Goal: Transaction & Acquisition: Purchase product/service

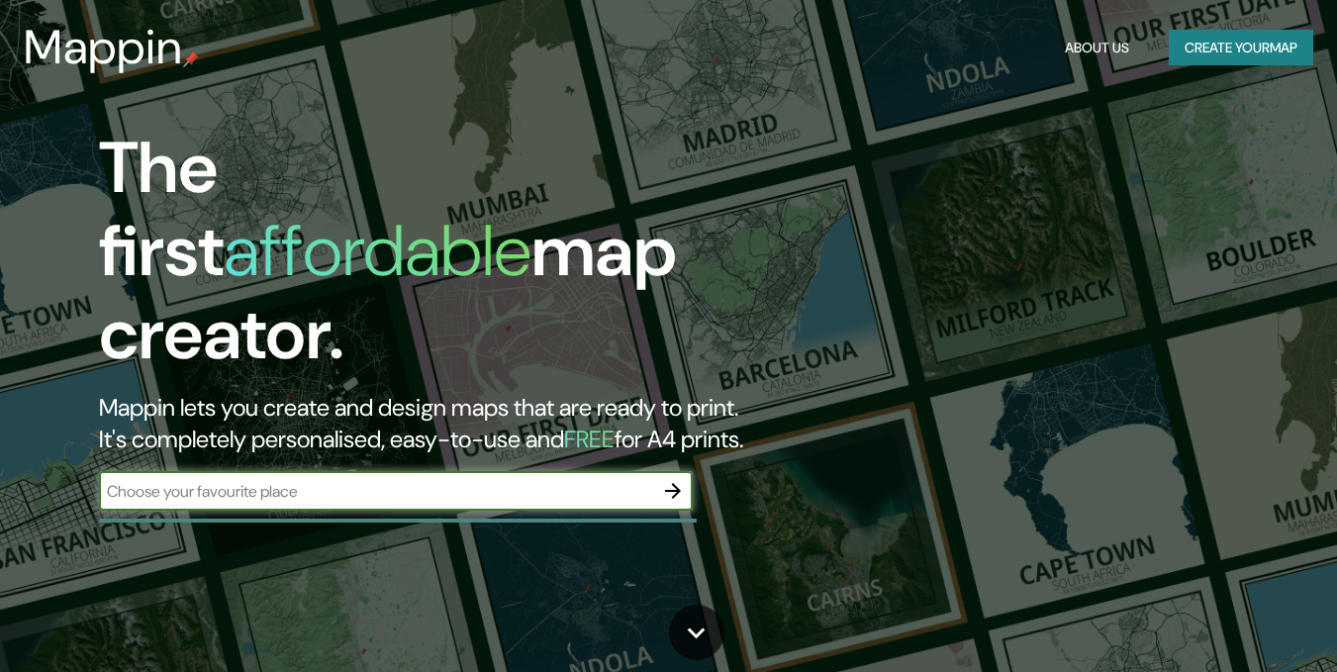
click at [336, 471] on div "​" at bounding box center [396, 491] width 594 height 40
click at [548, 480] on input "text" at bounding box center [376, 491] width 554 height 23
type input "MONTERÍA"
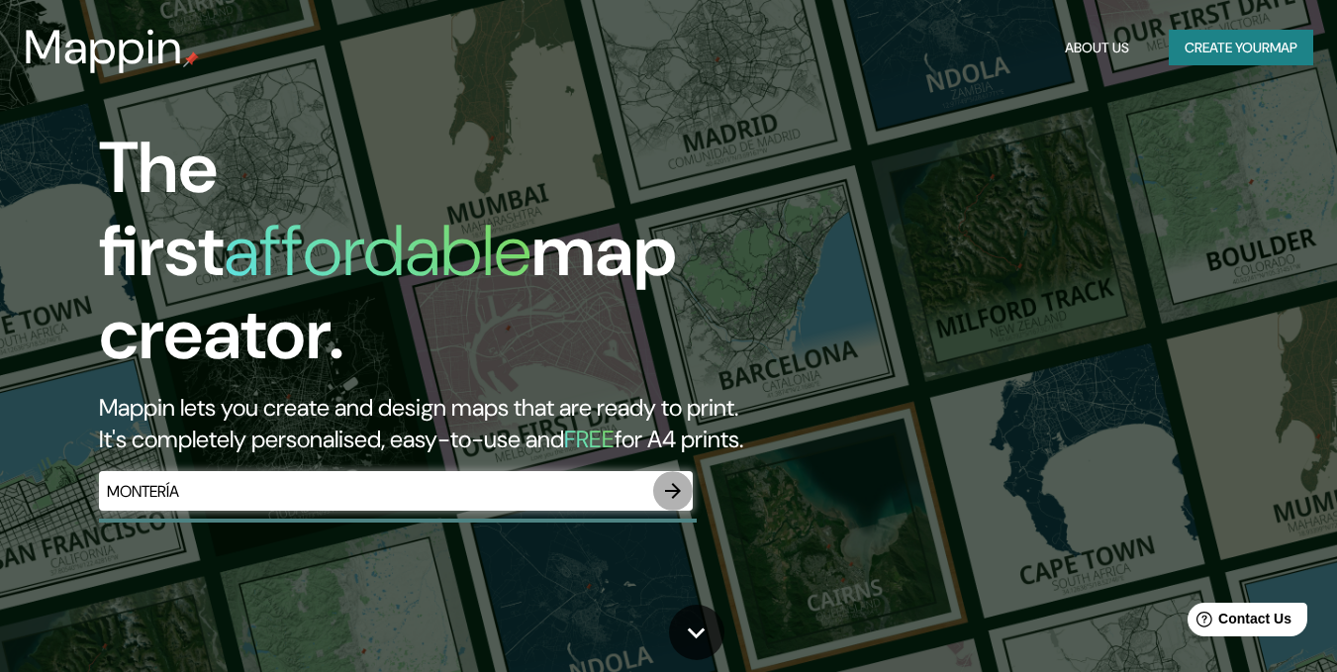
click at [671, 483] on icon "button" at bounding box center [673, 491] width 16 height 16
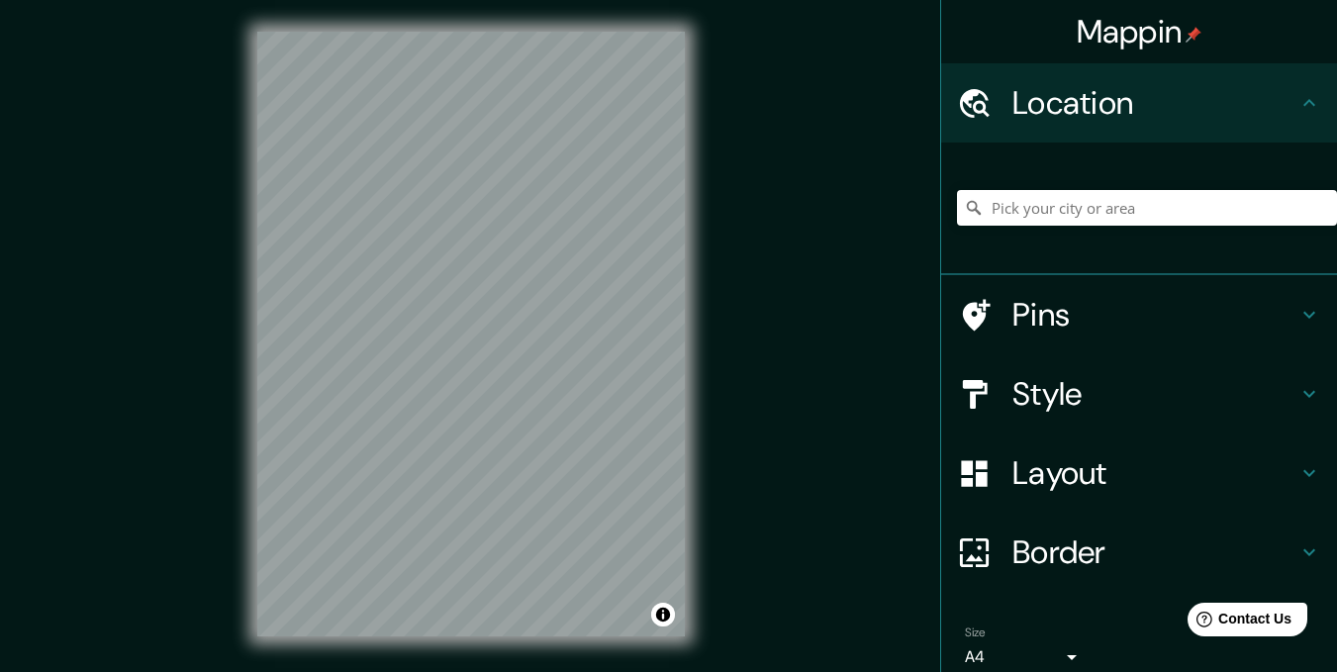
click at [727, 357] on div "Mappin Location Pins Style Layout Border Choose a border. Hint : you can make l…" at bounding box center [668, 350] width 1337 height 700
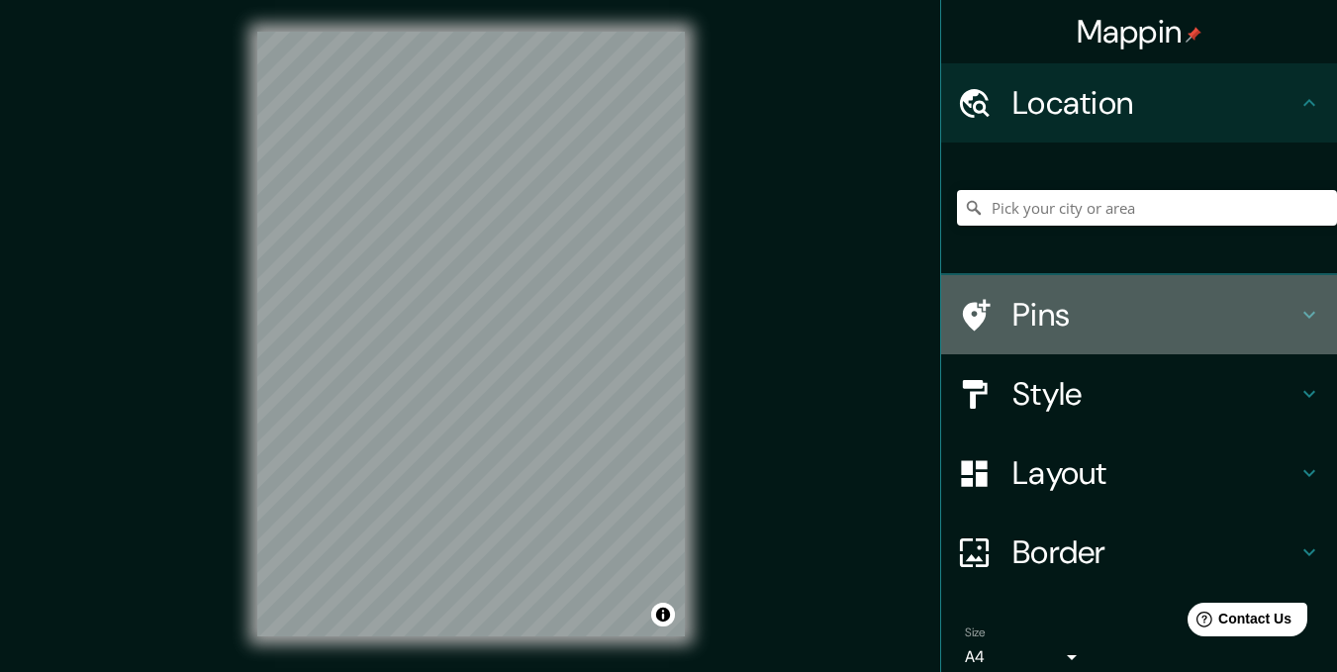
click at [1220, 310] on h4 "Pins" at bounding box center [1155, 315] width 285 height 40
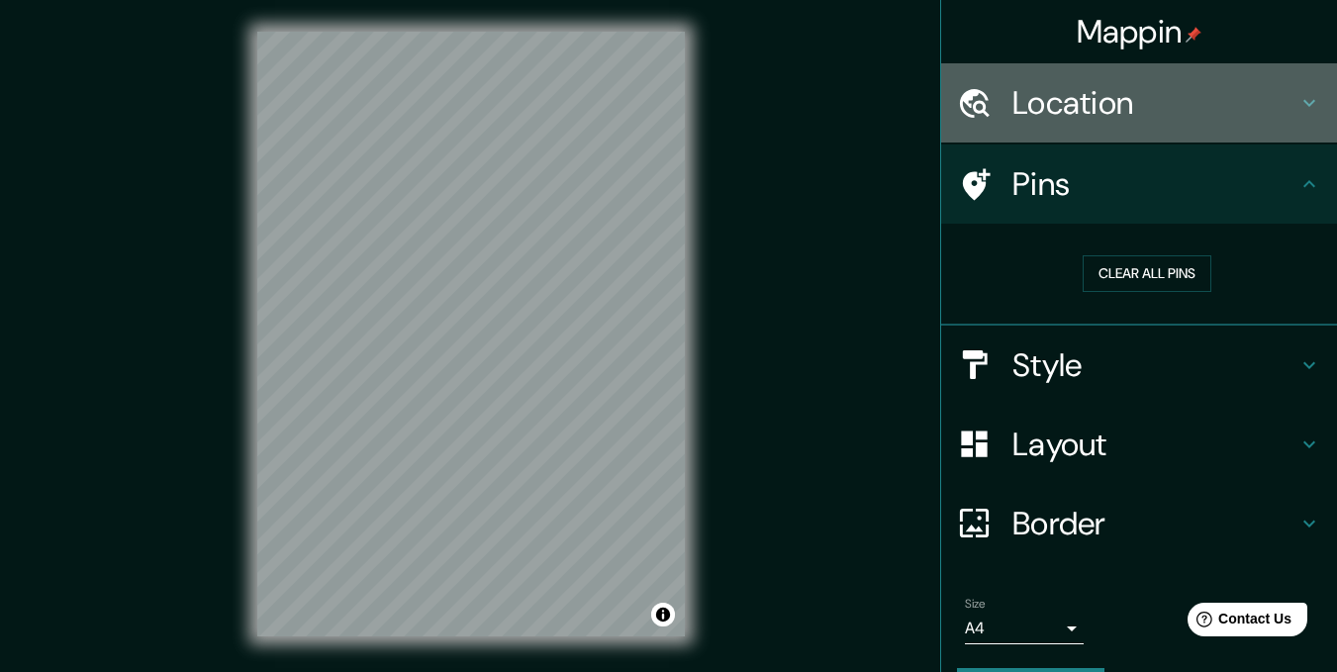
click at [1195, 100] on h4 "Location" at bounding box center [1155, 103] width 285 height 40
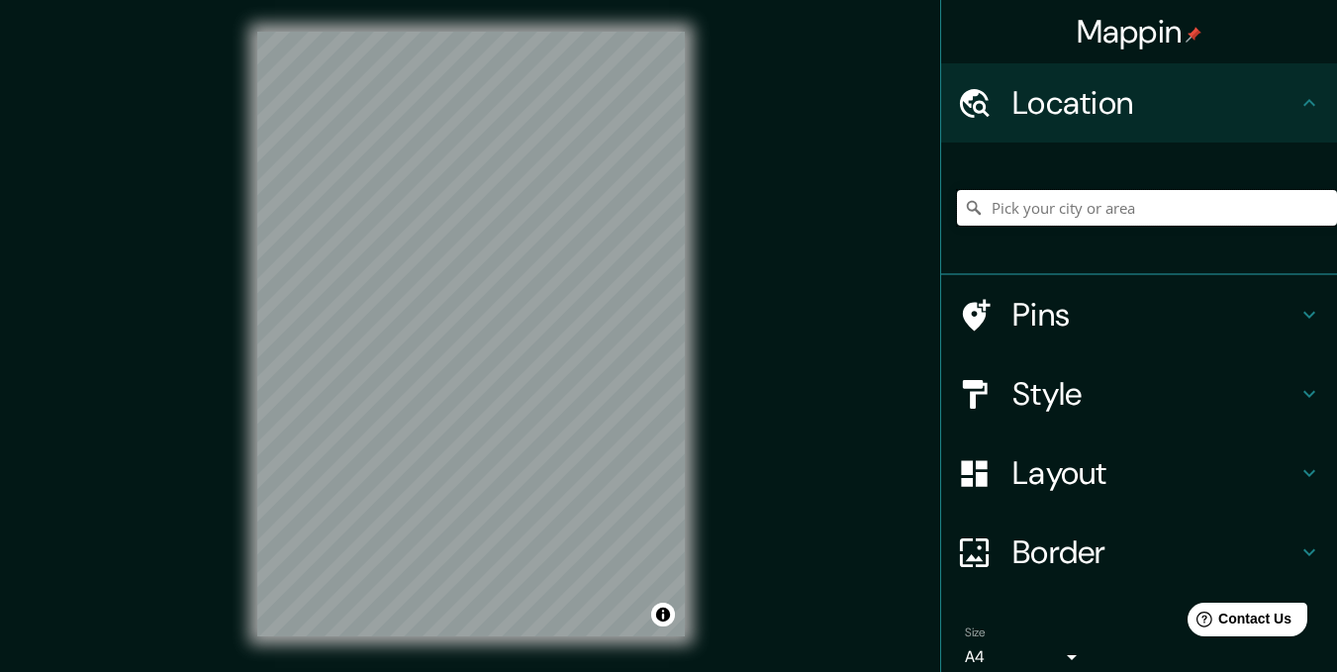
click at [1123, 203] on input "Pick your city or area" at bounding box center [1147, 208] width 380 height 36
click at [1139, 389] on h4 "Style" at bounding box center [1155, 394] width 285 height 40
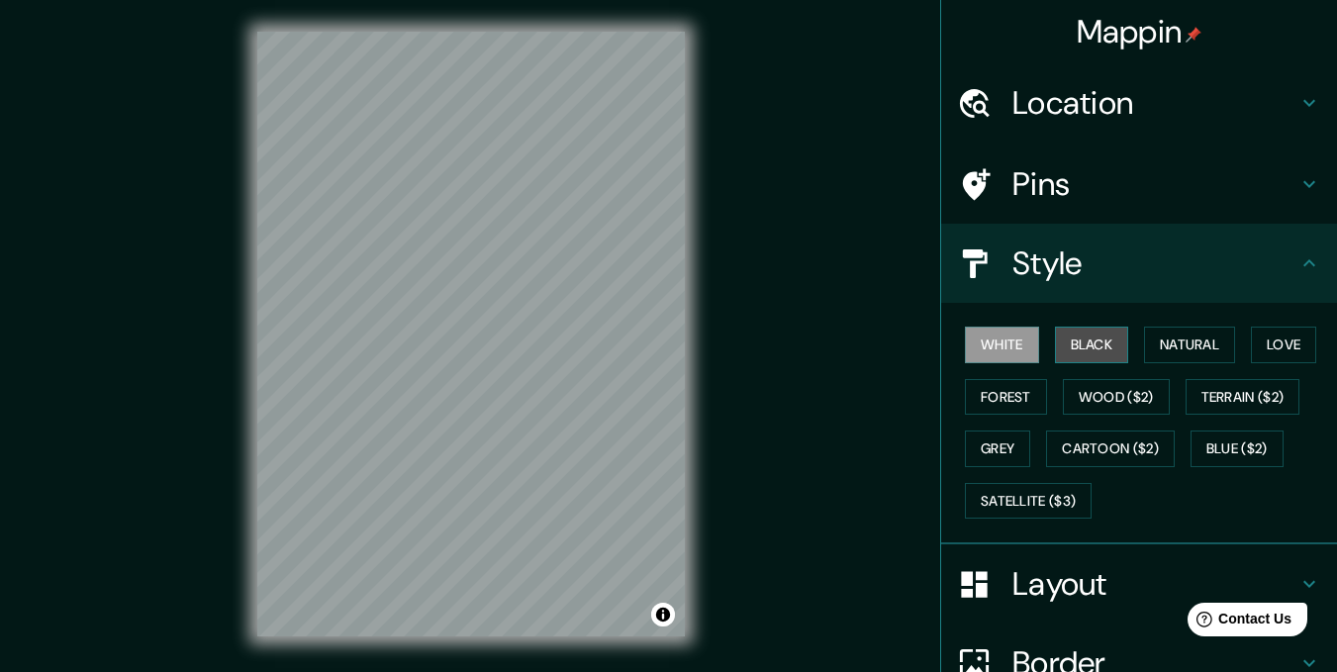
click at [1085, 340] on button "Black" at bounding box center [1092, 345] width 74 height 37
click at [1190, 335] on button "Natural" at bounding box center [1189, 345] width 91 height 37
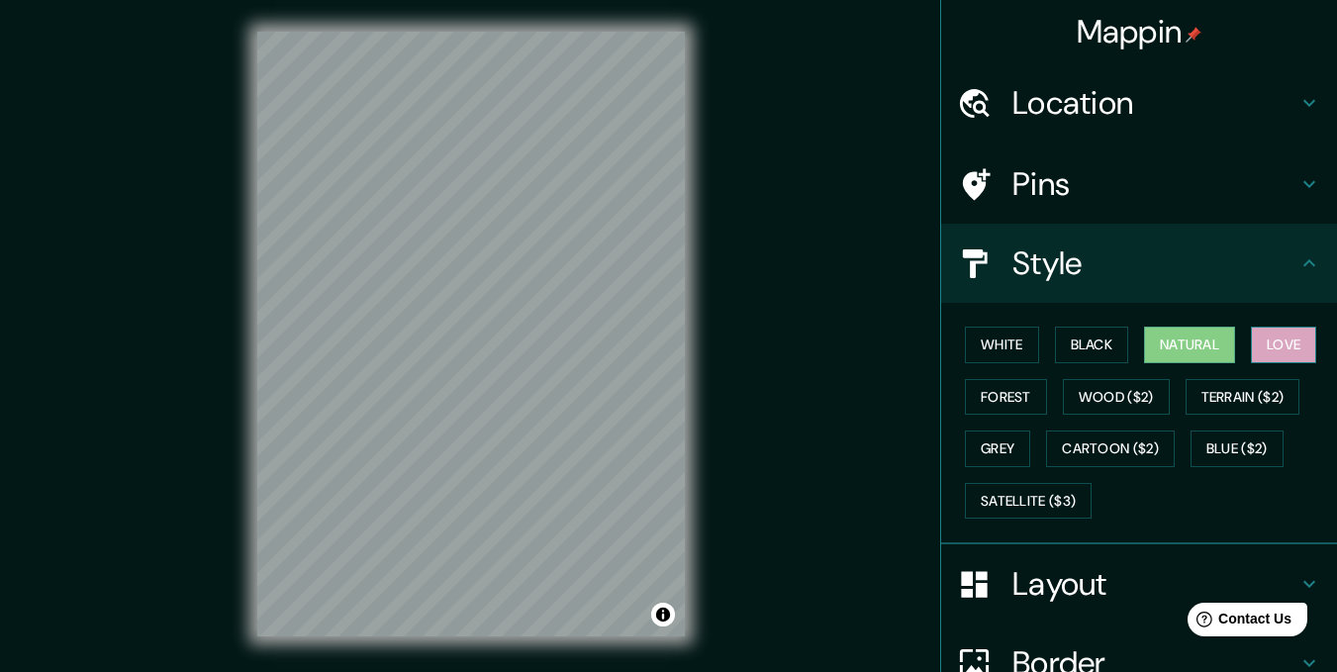
click at [1271, 349] on button "Love" at bounding box center [1283, 345] width 65 height 37
click at [988, 358] on button "White" at bounding box center [1002, 345] width 74 height 37
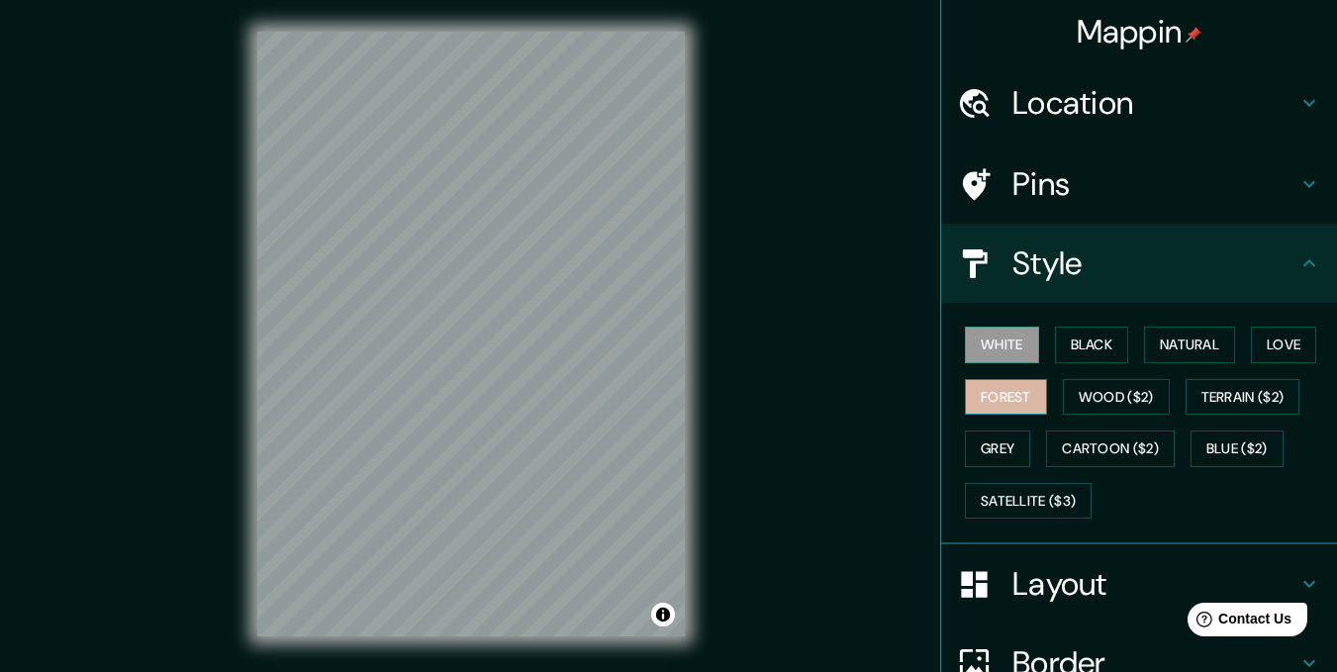
click at [993, 405] on button "Forest" at bounding box center [1006, 397] width 82 height 37
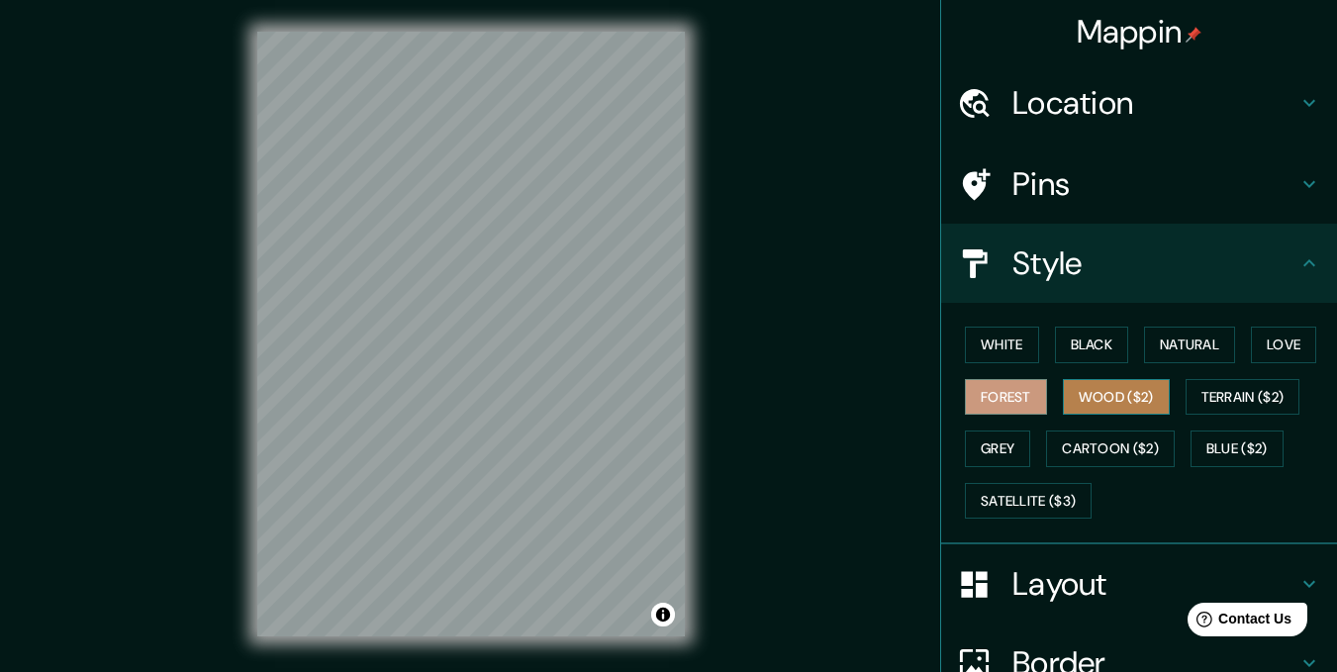
click at [1089, 393] on button "Wood ($2)" at bounding box center [1116, 397] width 107 height 37
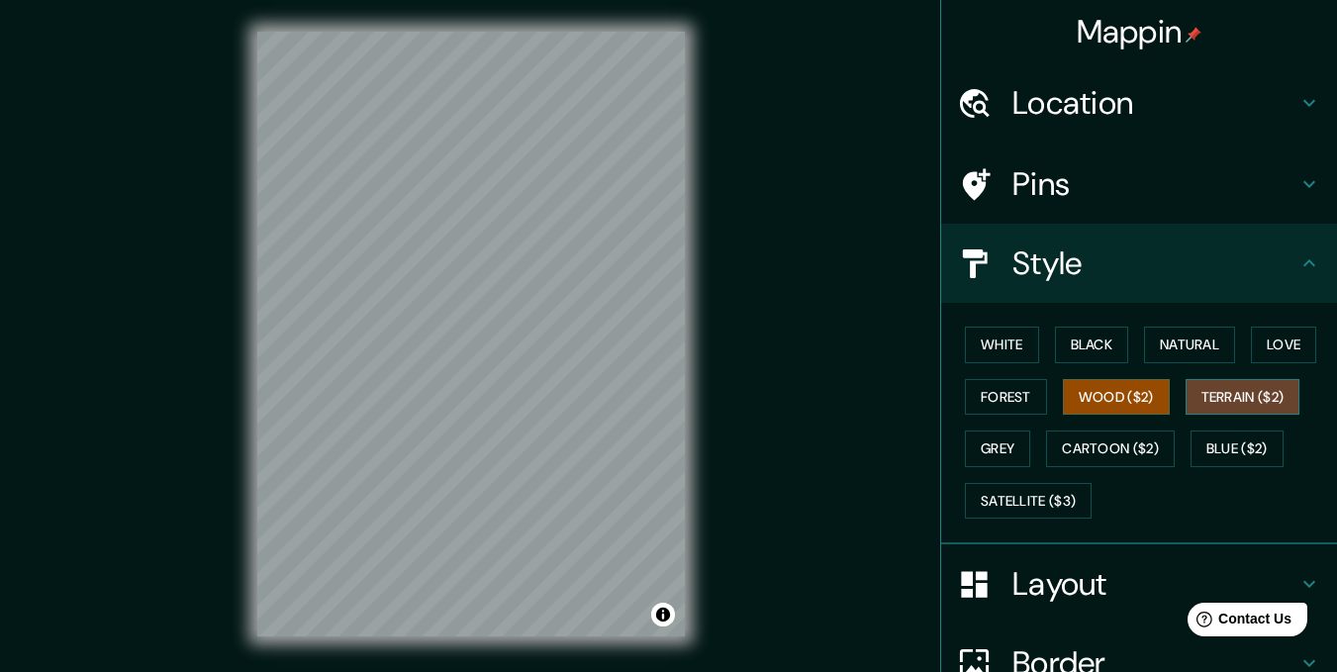
click at [1212, 389] on button "Terrain ($2)" at bounding box center [1243, 397] width 115 height 37
click at [982, 453] on button "Grey" at bounding box center [997, 449] width 65 height 37
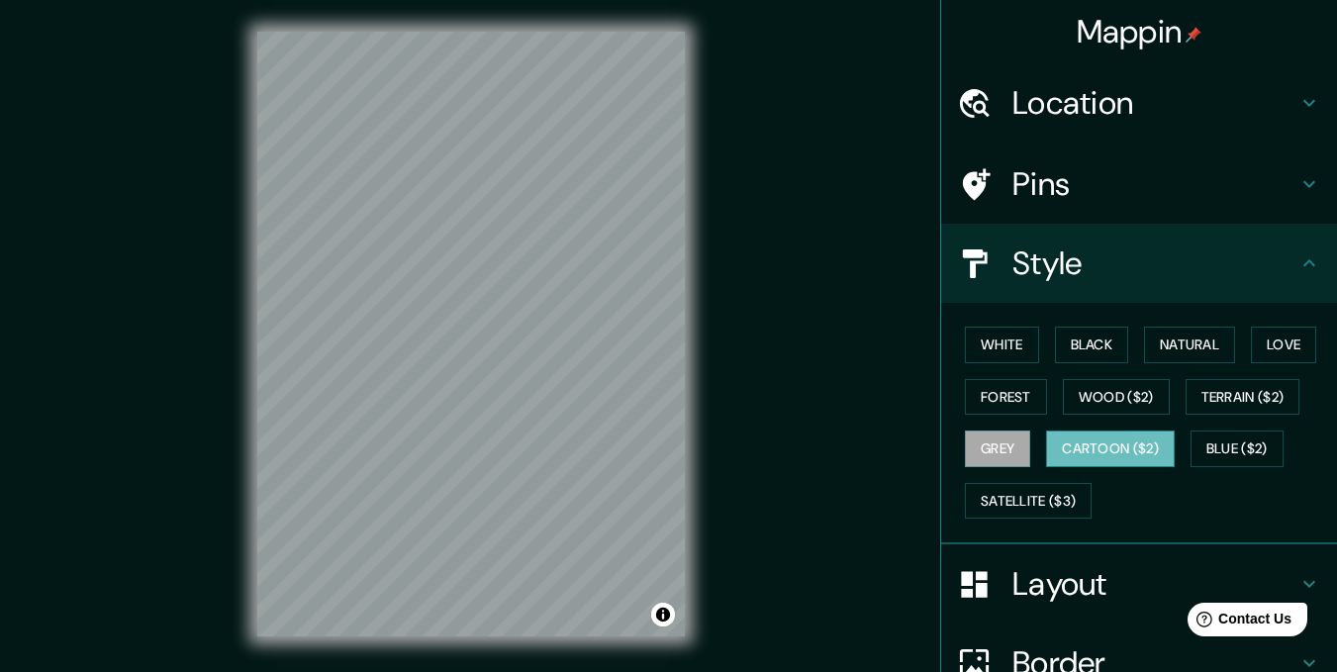
click at [1097, 446] on button "Cartoon ($2)" at bounding box center [1110, 449] width 129 height 37
click at [1210, 437] on button "Blue ($2)" at bounding box center [1237, 449] width 93 height 37
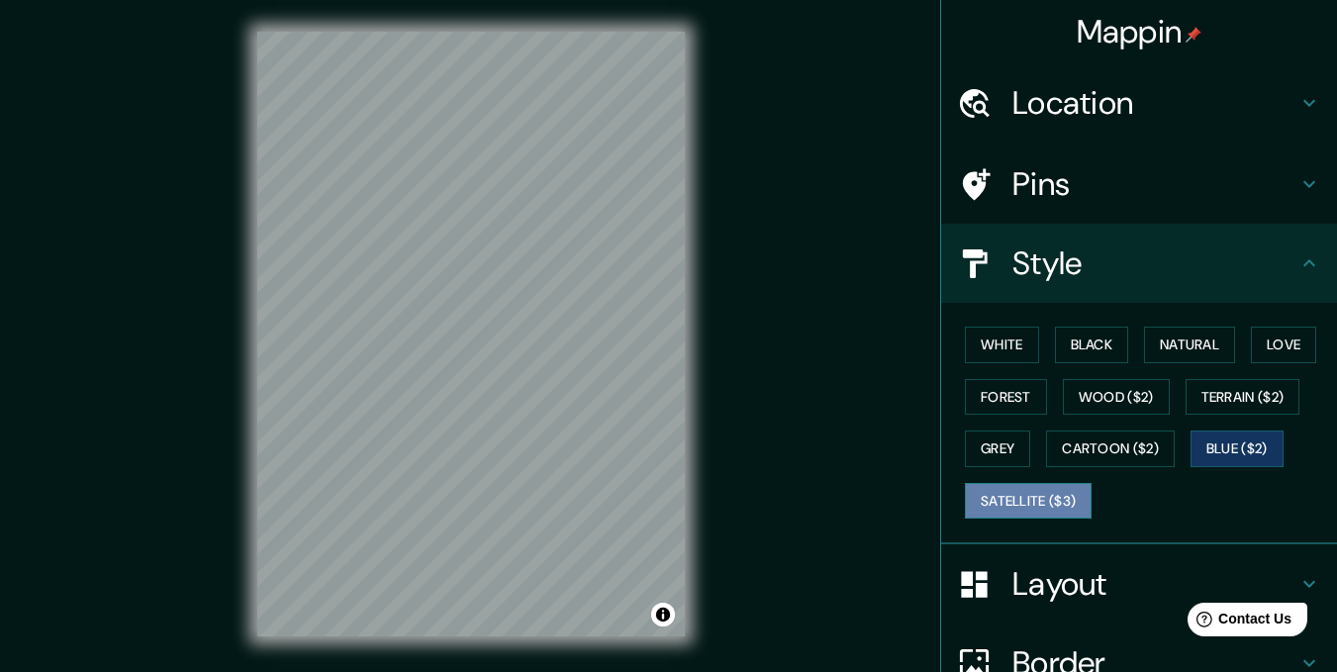
click at [1049, 505] on button "Satellite ($3)" at bounding box center [1028, 501] width 127 height 37
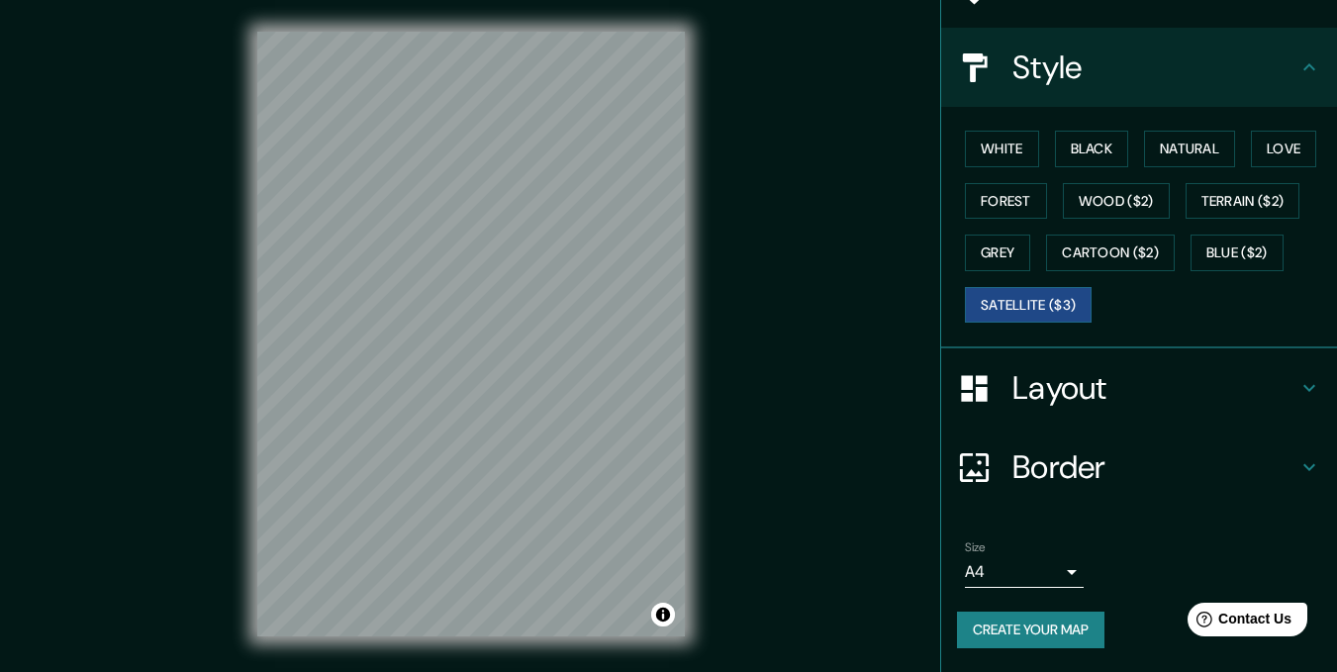
click at [1167, 382] on h4 "Layout" at bounding box center [1155, 388] width 285 height 40
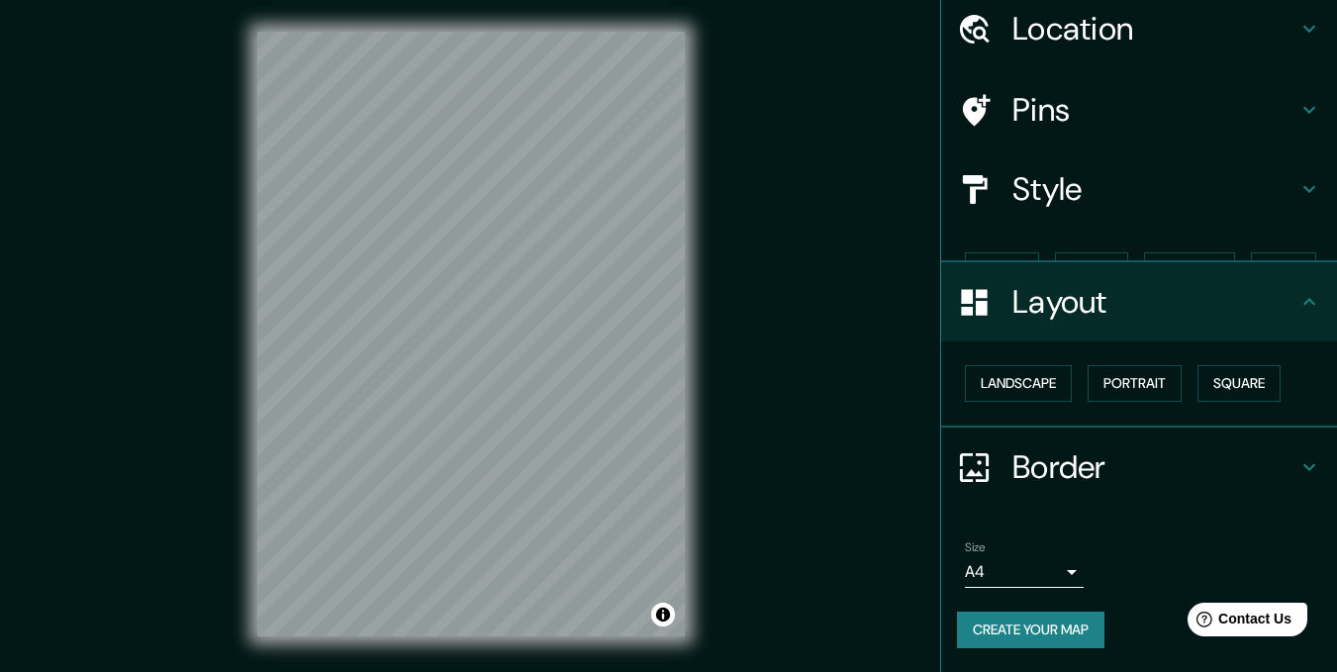
scroll to position [40, 0]
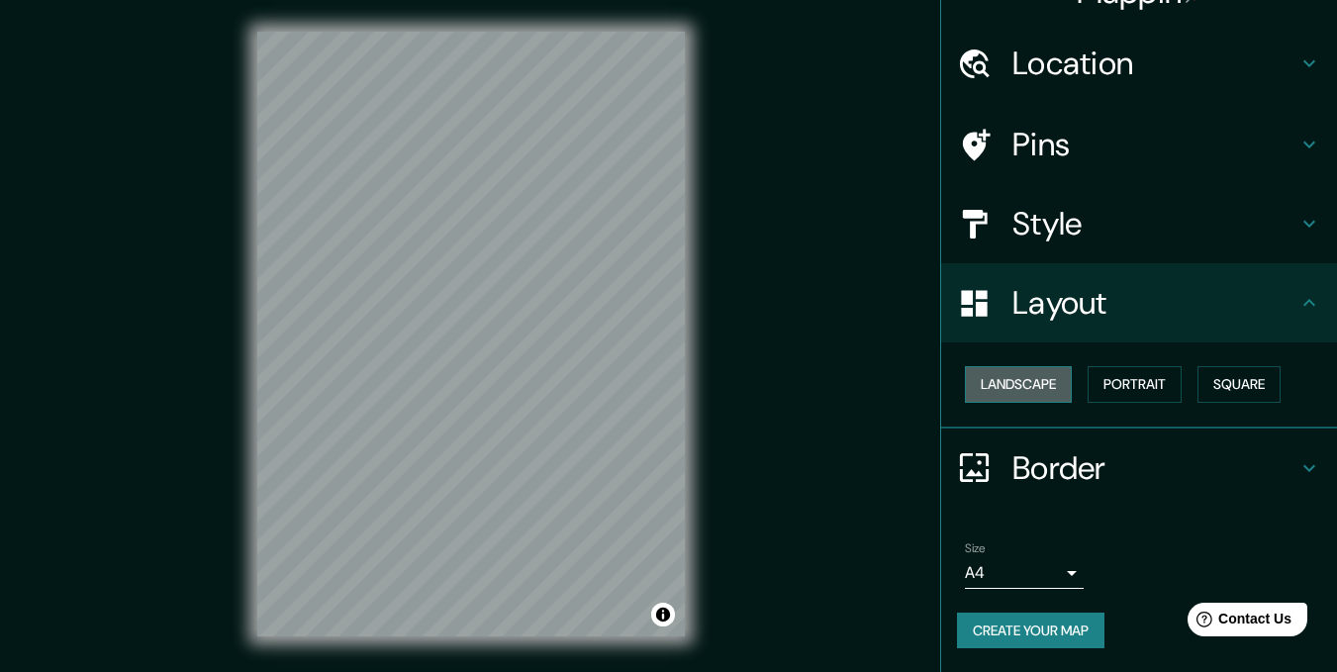
click at [1025, 384] on button "Landscape" at bounding box center [1018, 384] width 107 height 37
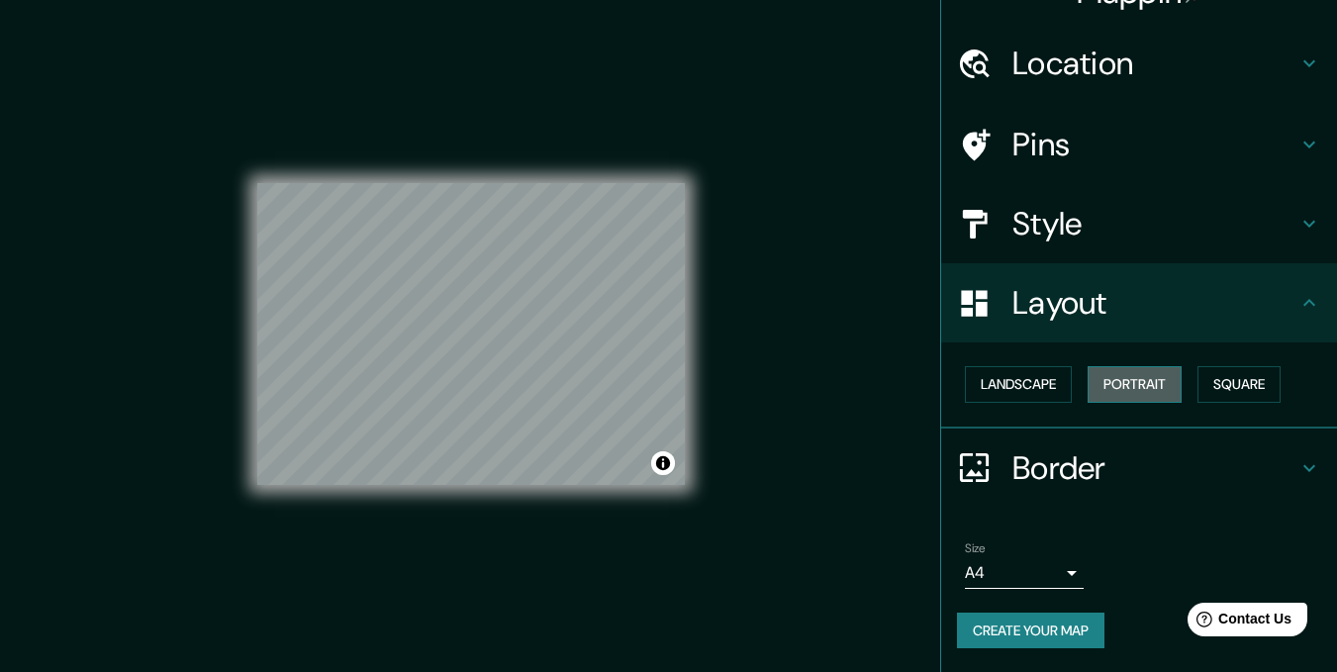
click at [1116, 384] on button "Portrait" at bounding box center [1135, 384] width 94 height 37
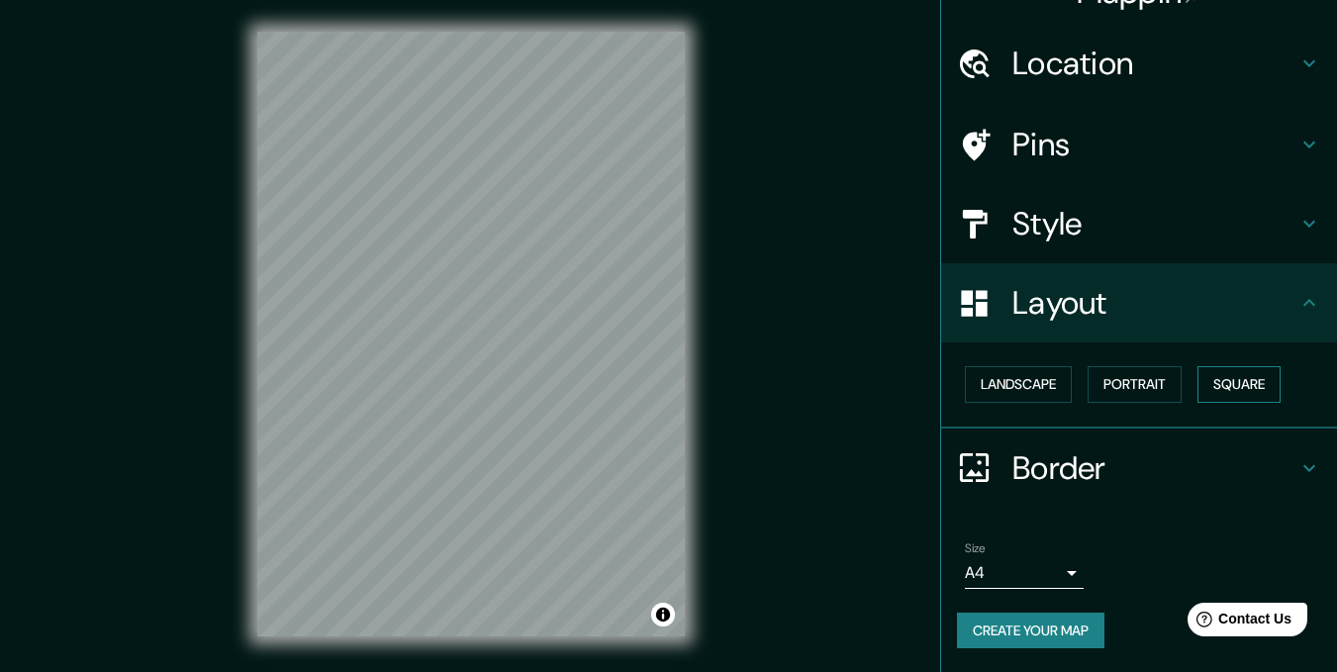
click at [1248, 383] on button "Square" at bounding box center [1239, 384] width 83 height 37
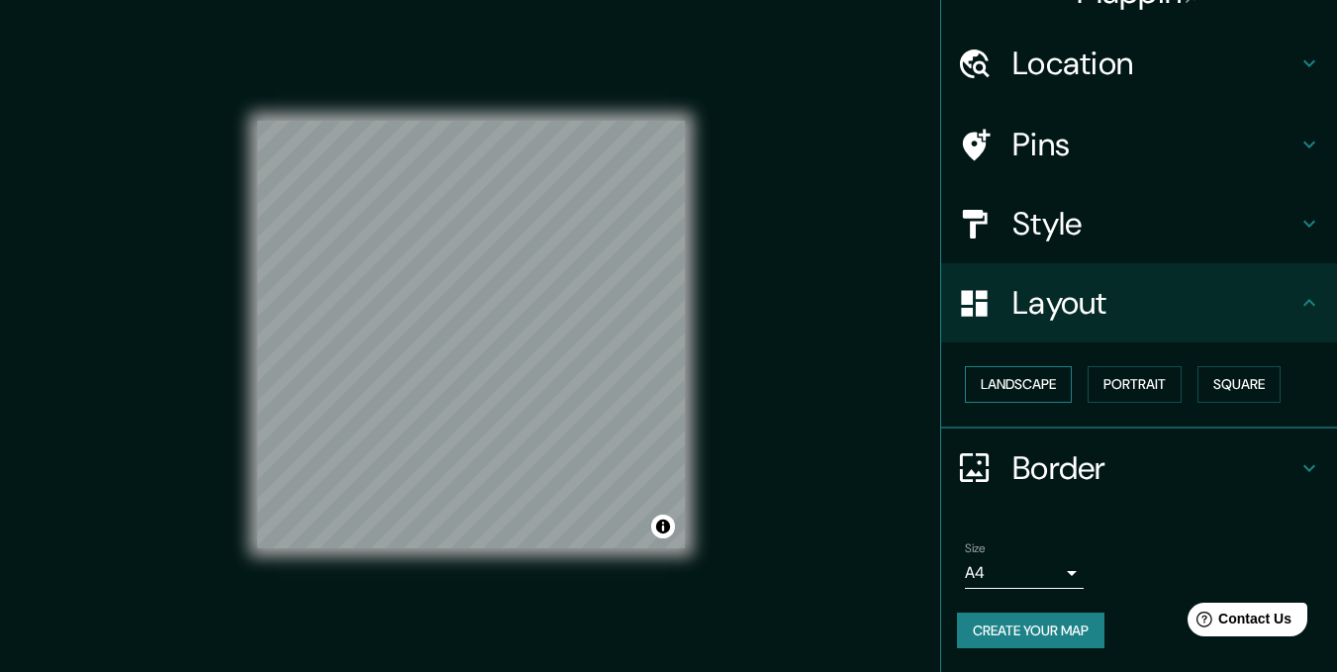
click at [1003, 388] on button "Landscape" at bounding box center [1018, 384] width 107 height 37
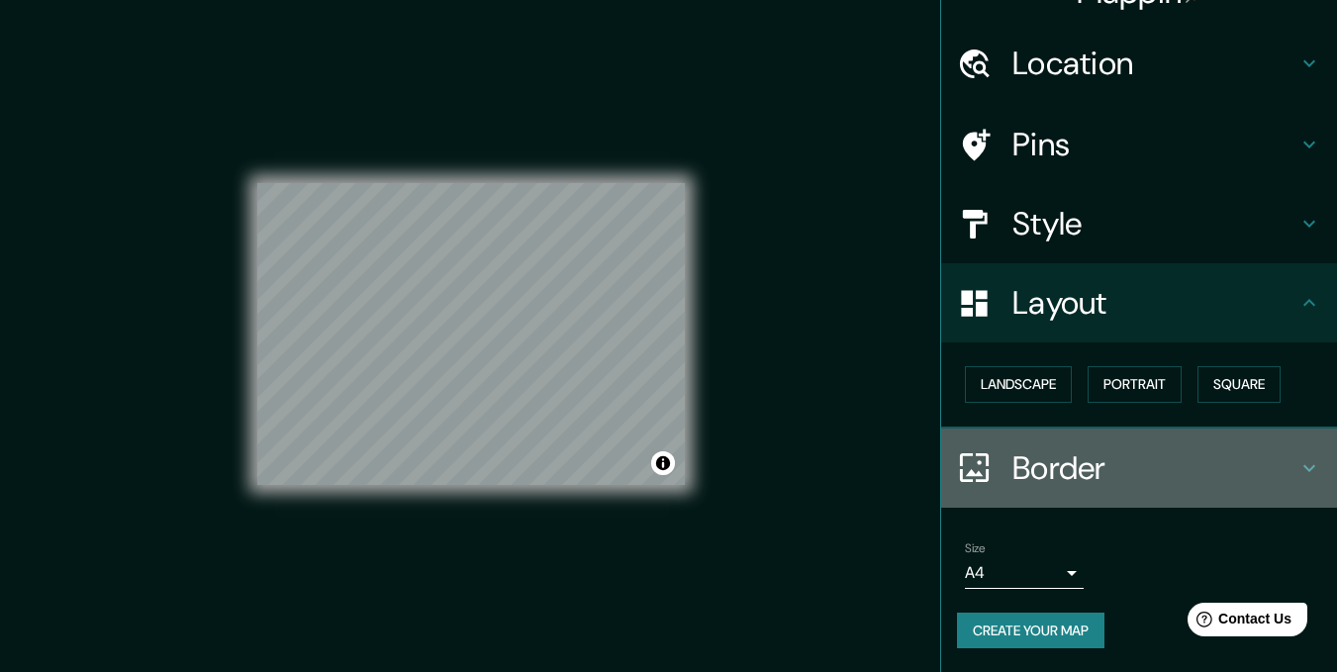
click at [1162, 467] on h4 "Border" at bounding box center [1155, 468] width 285 height 40
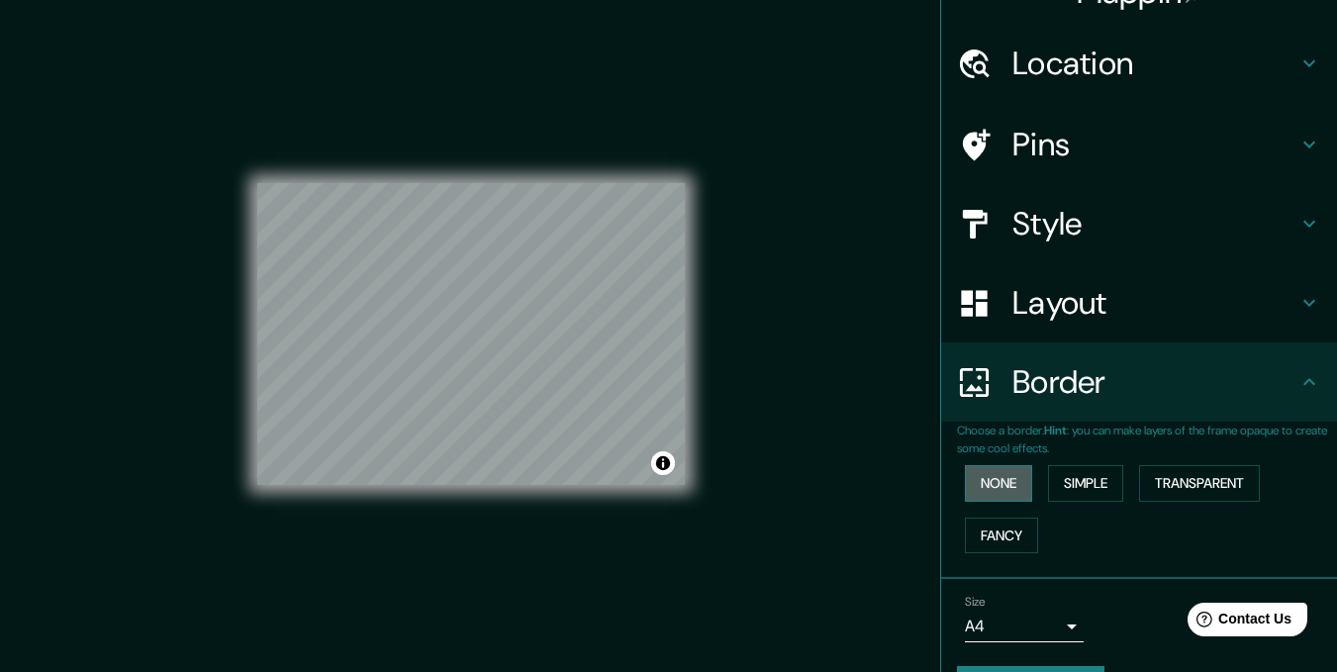
click at [982, 484] on button "None" at bounding box center [998, 483] width 67 height 37
click at [1086, 481] on button "Simple" at bounding box center [1085, 483] width 75 height 37
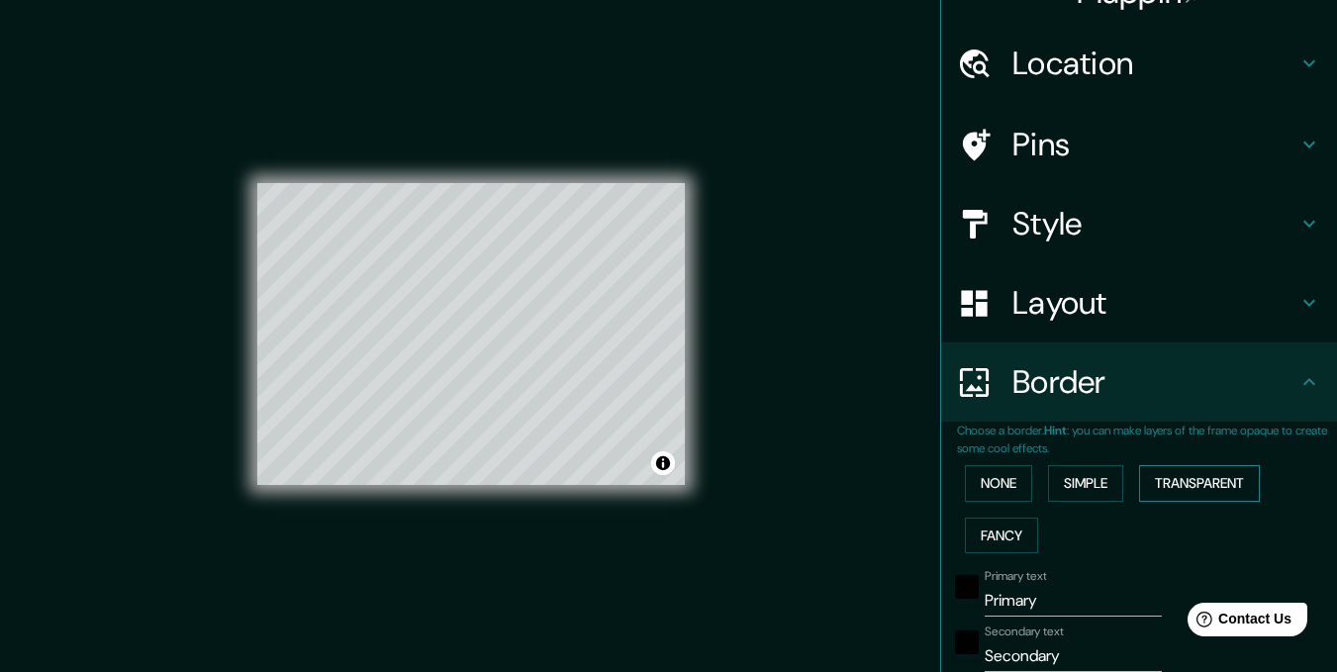
click at [1200, 477] on button "Transparent" at bounding box center [1199, 483] width 121 height 37
click at [978, 536] on button "Fancy" at bounding box center [1001, 536] width 73 height 37
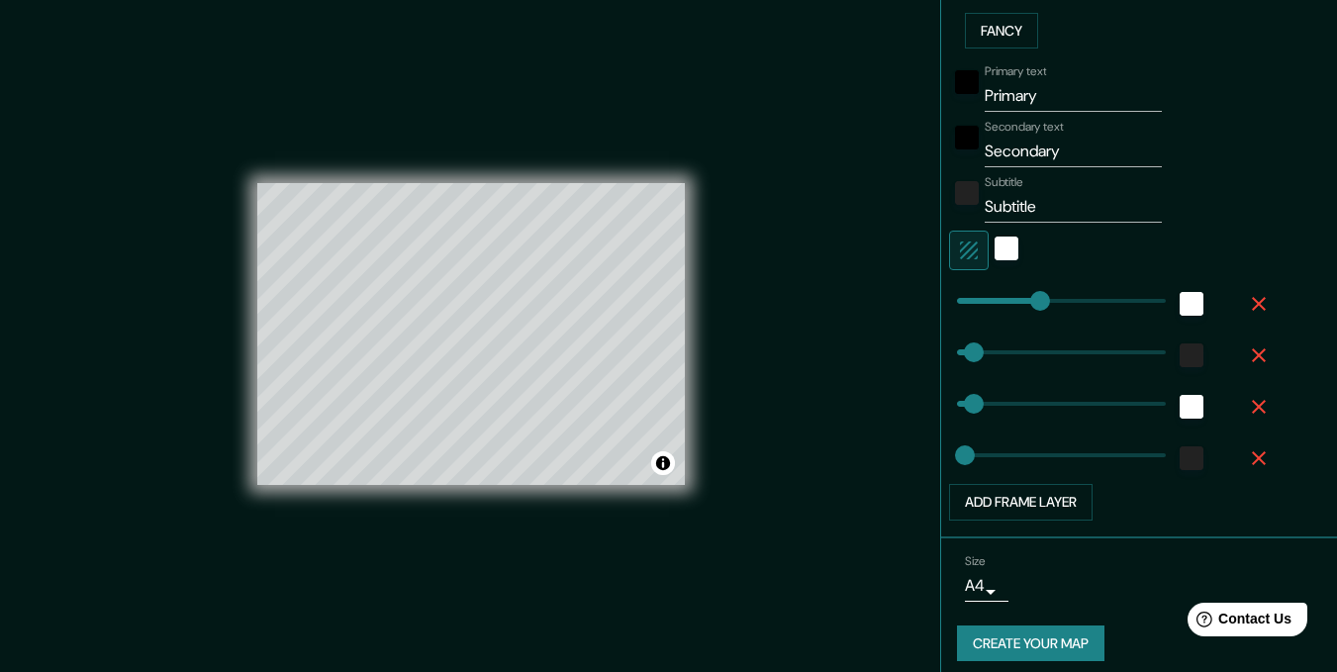
scroll to position [557, 0]
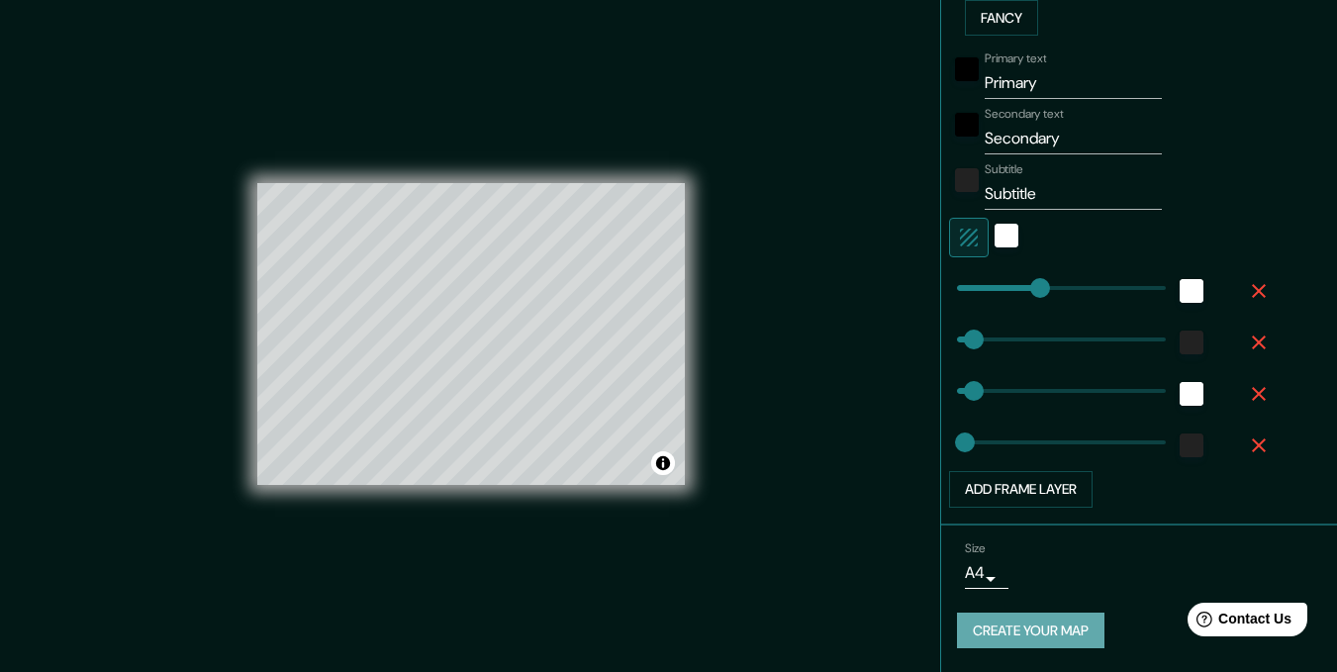
click at [1046, 632] on button "Create your map" at bounding box center [1031, 631] width 148 height 37
